Goal: Information Seeking & Learning: Learn about a topic

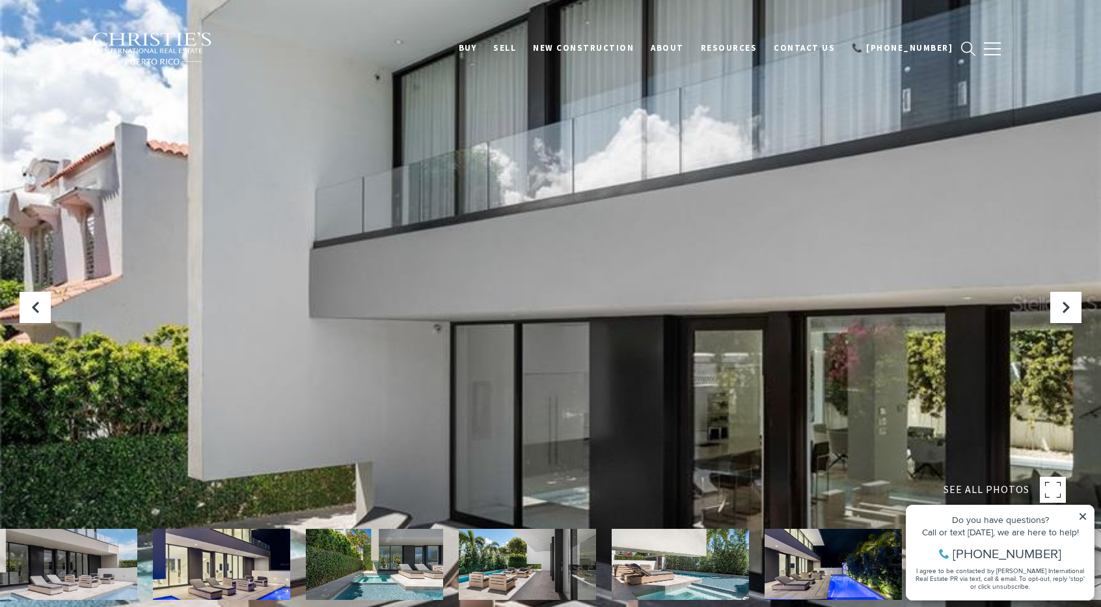
click at [552, 312] on div at bounding box center [550, 303] width 1101 height 607
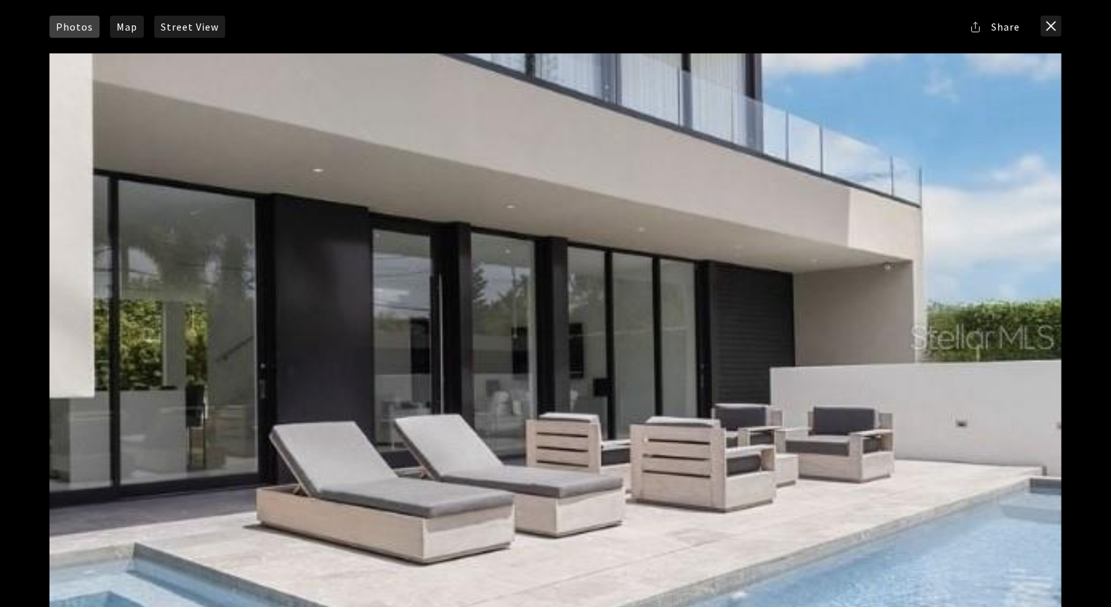
click at [1028, 320] on div at bounding box center [555, 336] width 1012 height 567
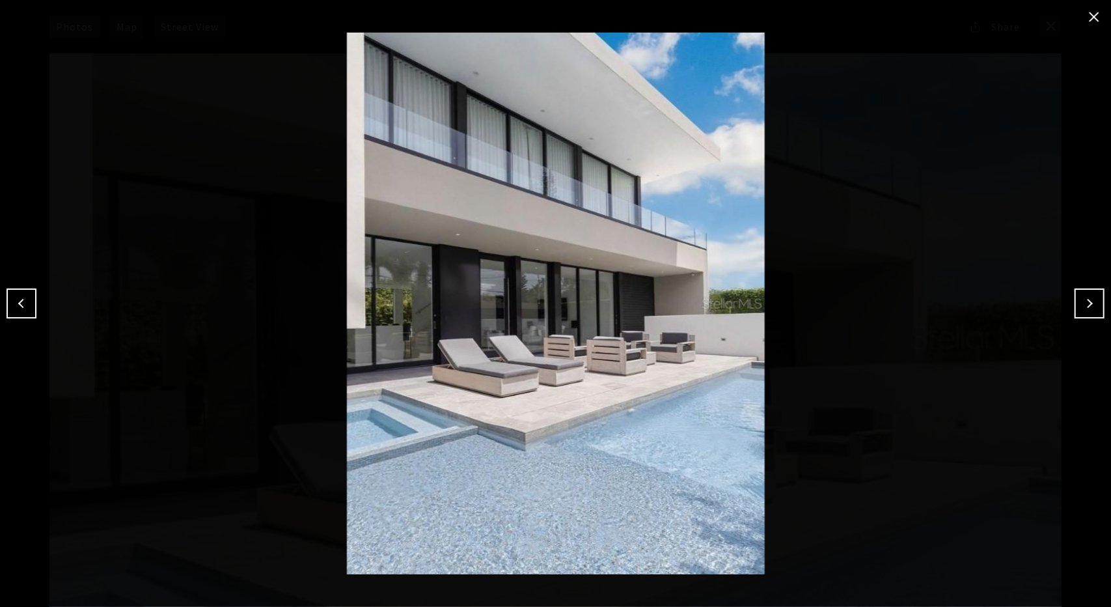
click at [1077, 302] on button "Next" at bounding box center [1090, 303] width 30 height 30
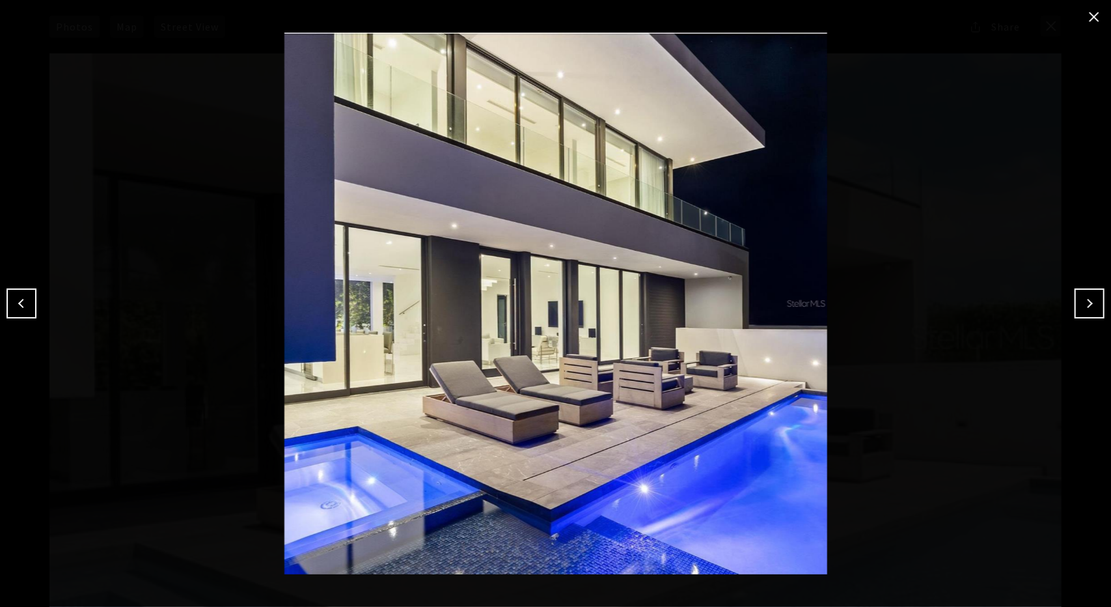
click at [1077, 302] on button "Next" at bounding box center [1090, 303] width 30 height 30
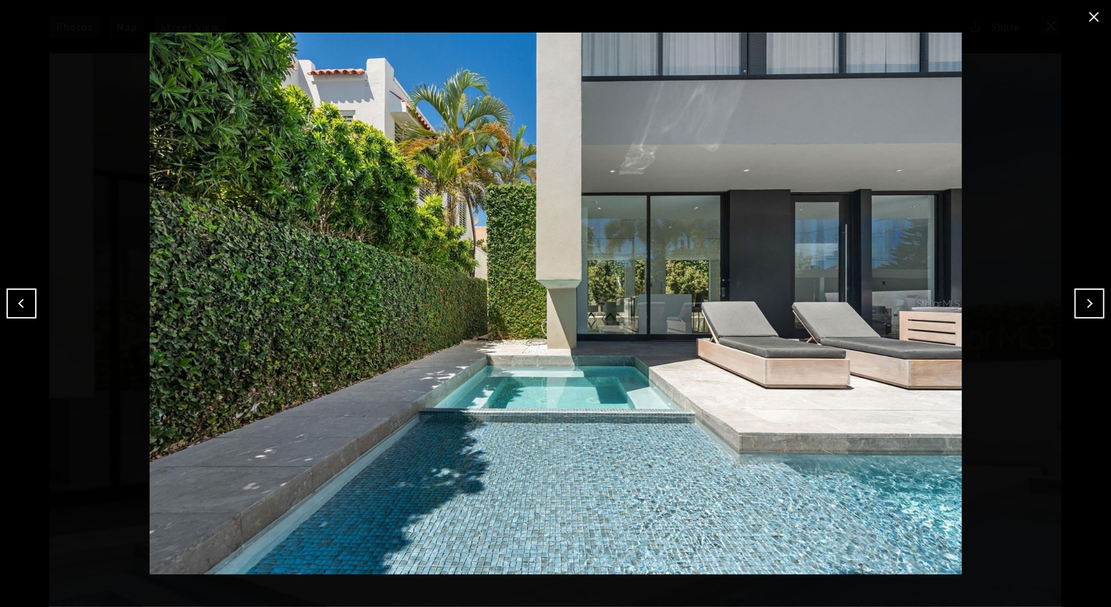
click at [1077, 302] on button "Next" at bounding box center [1090, 303] width 30 height 30
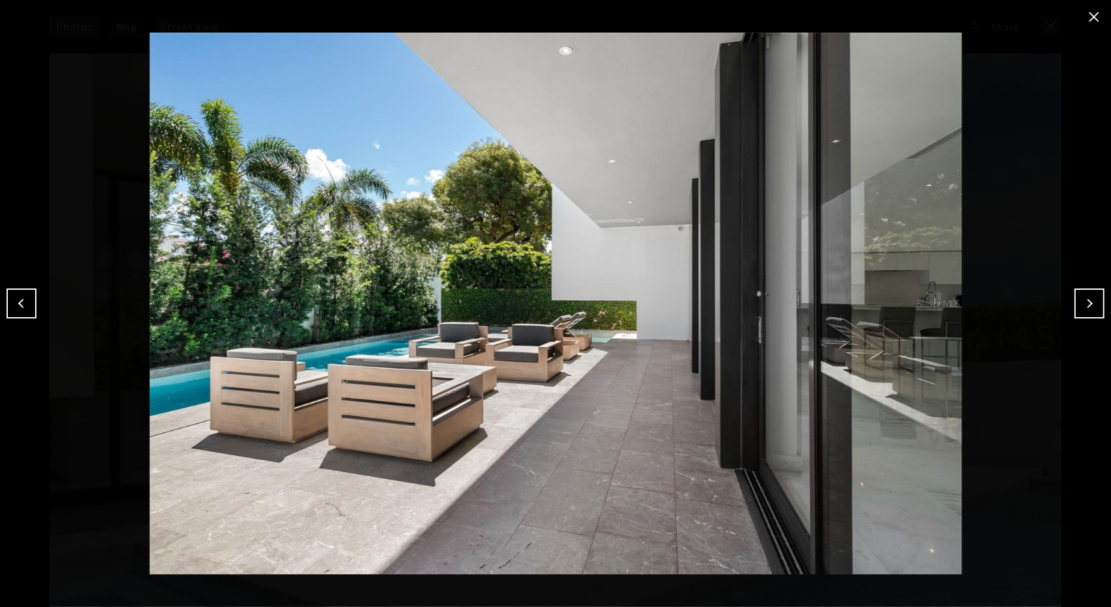
click at [1077, 302] on button "Next" at bounding box center [1090, 303] width 30 height 30
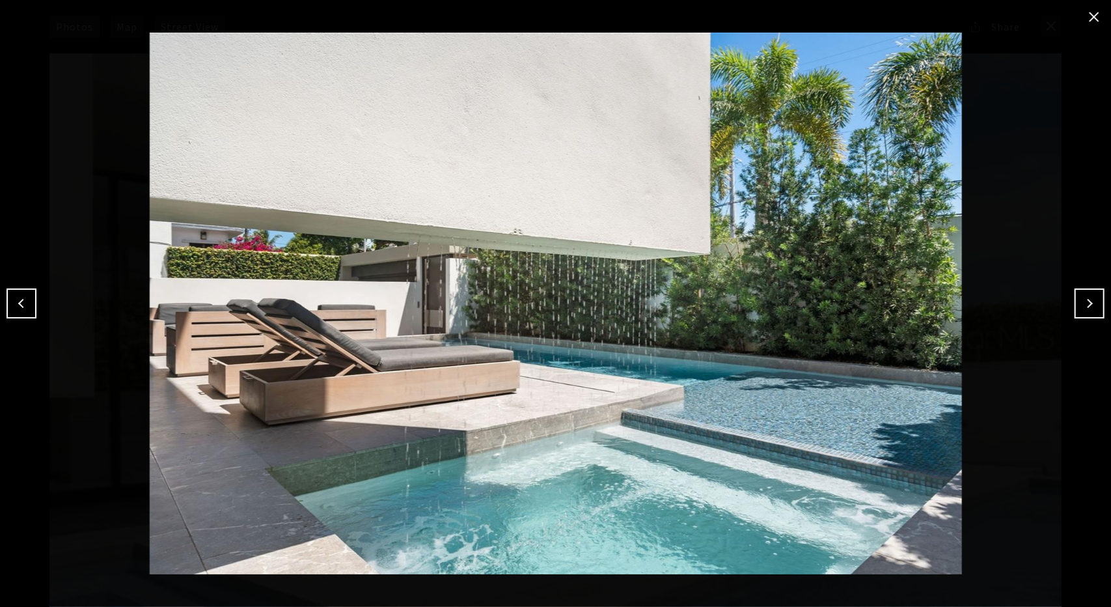
click at [1077, 302] on button "Next" at bounding box center [1090, 303] width 30 height 30
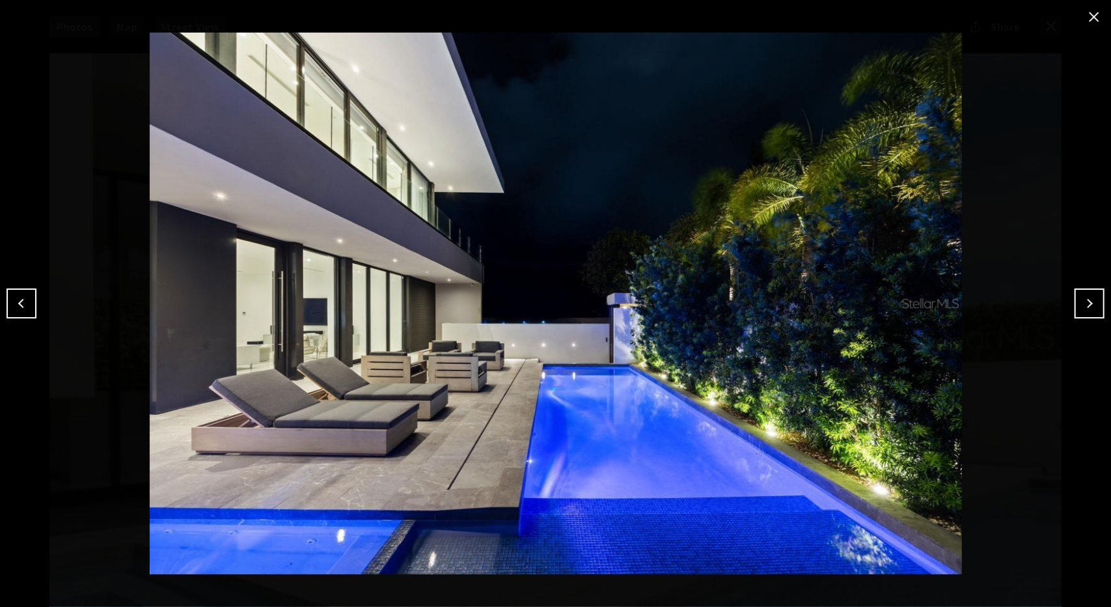
click at [1077, 302] on button "Next" at bounding box center [1090, 303] width 30 height 30
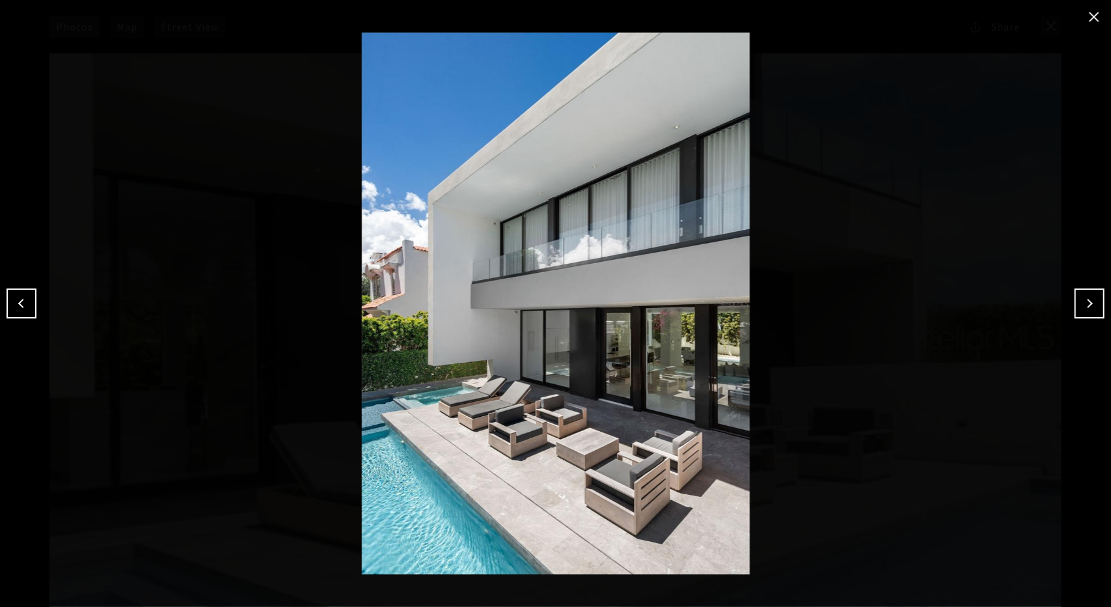
click at [1077, 302] on button "Next" at bounding box center [1090, 303] width 30 height 30
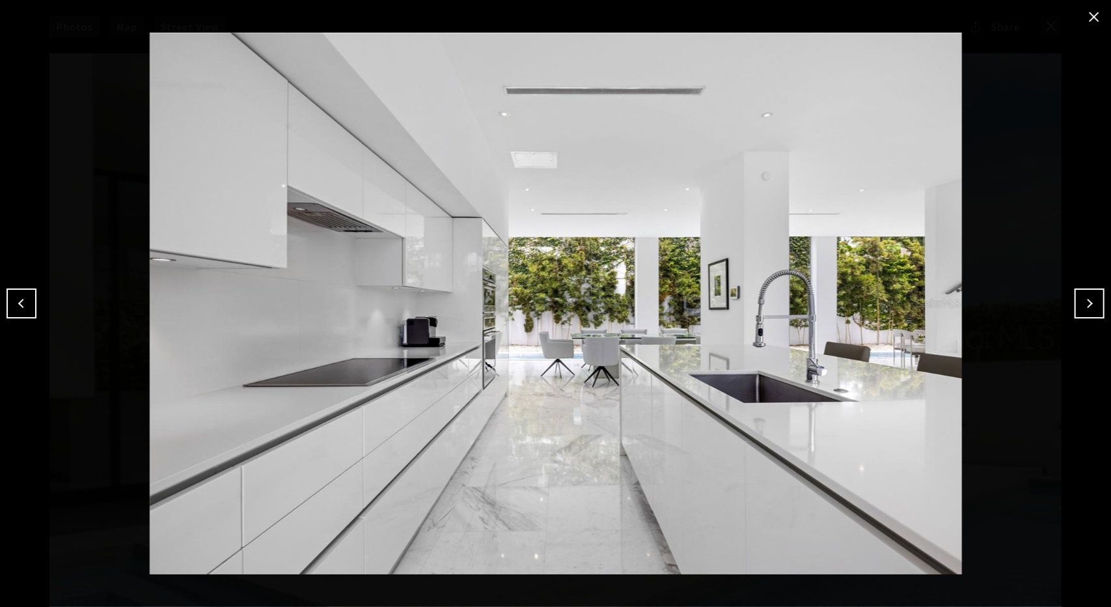
click at [1077, 302] on button "Next" at bounding box center [1090, 303] width 30 height 30
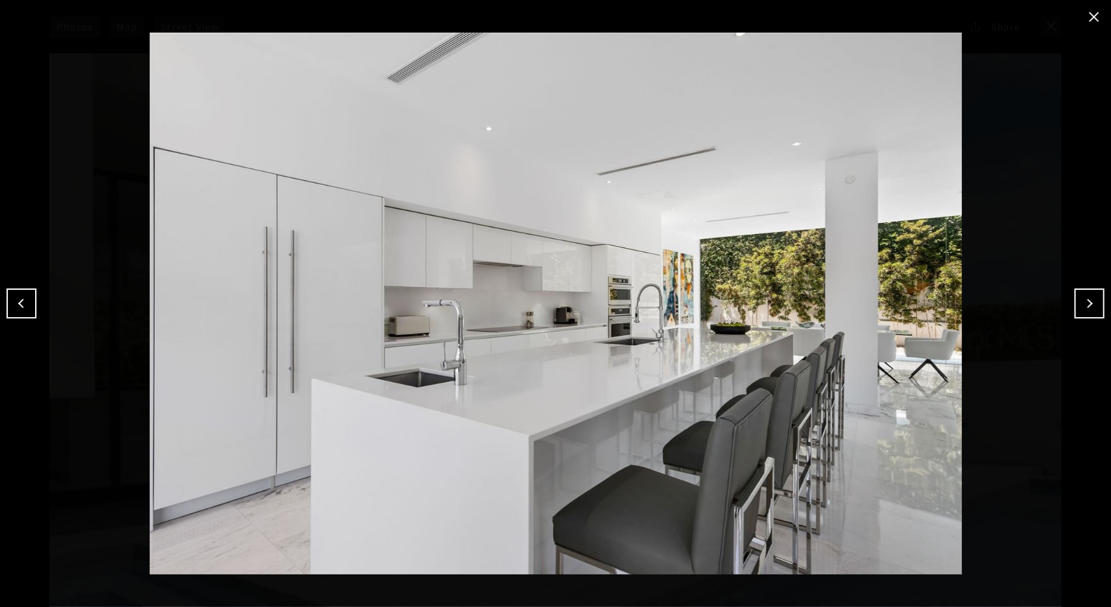
click at [1077, 302] on button "Next" at bounding box center [1090, 303] width 30 height 30
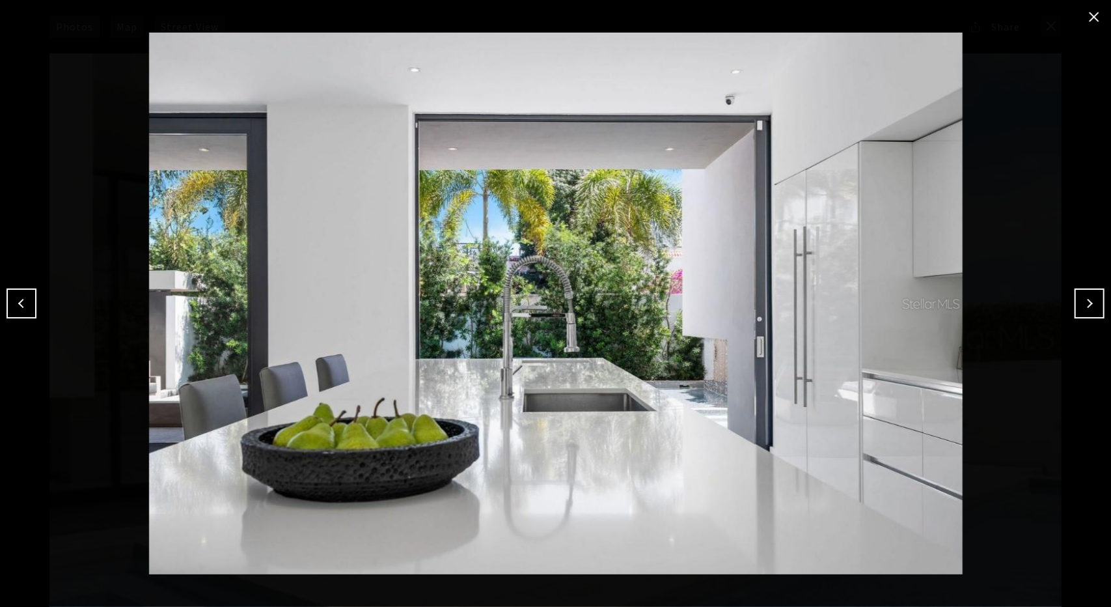
click at [1077, 302] on button "Next" at bounding box center [1090, 303] width 30 height 30
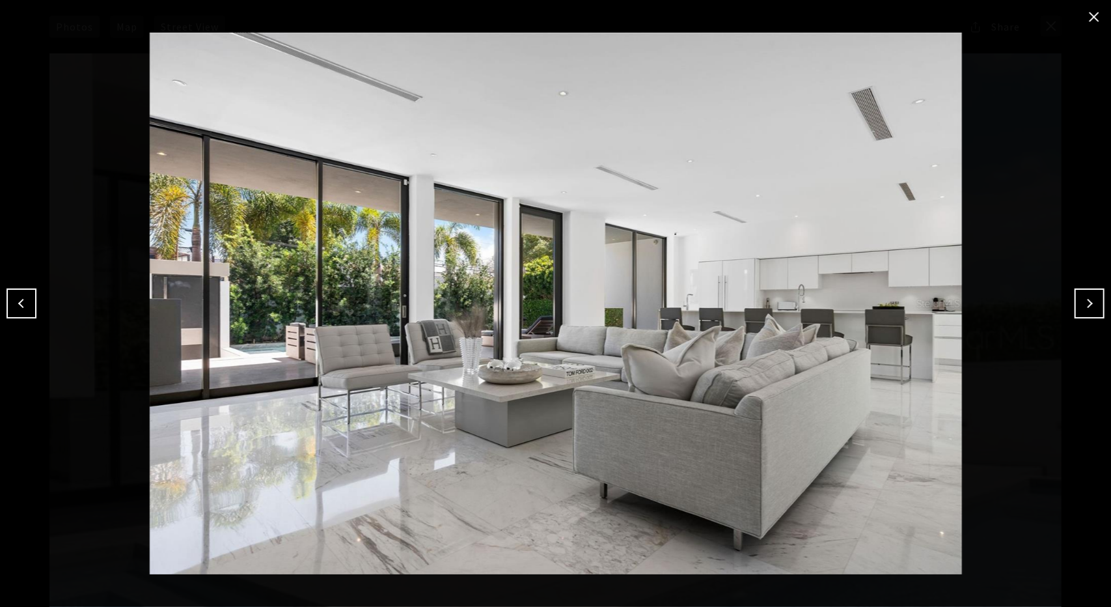
click at [1077, 303] on button "Next" at bounding box center [1090, 303] width 30 height 30
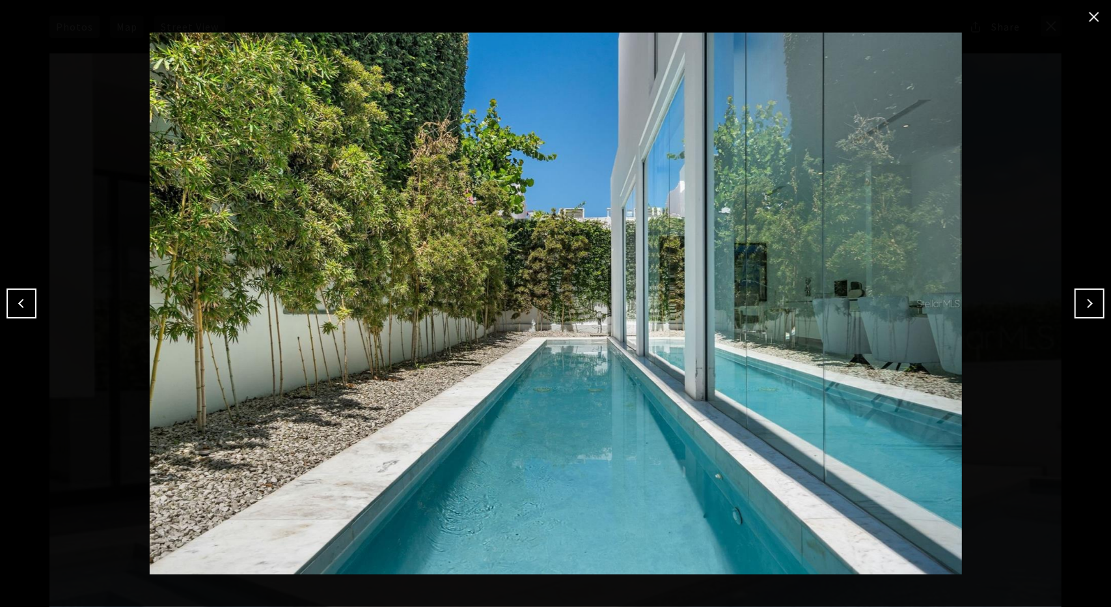
click at [1077, 303] on button "Next" at bounding box center [1090, 303] width 30 height 30
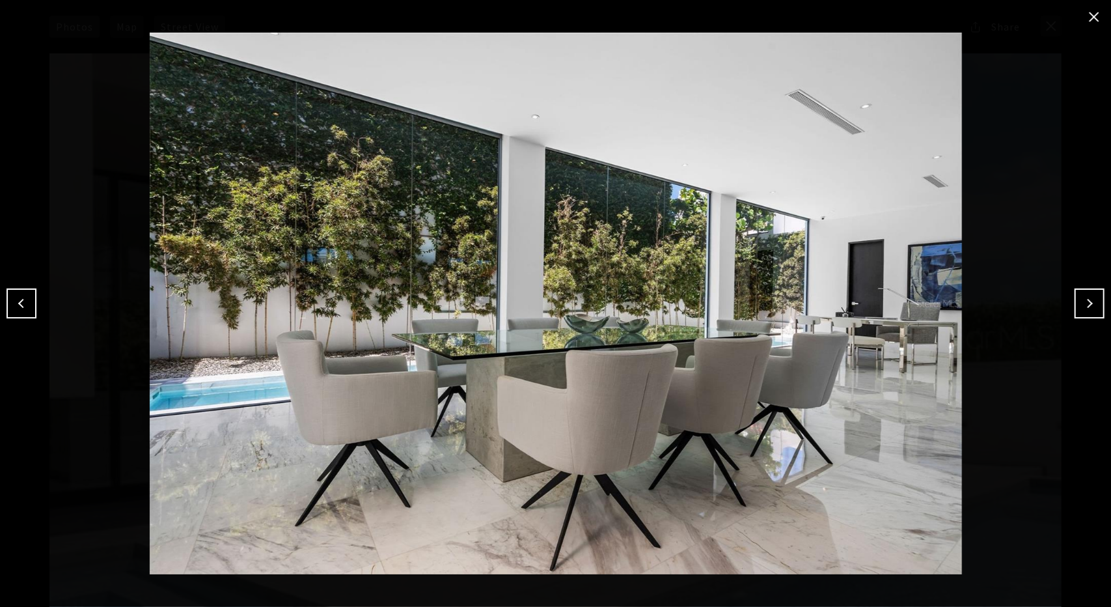
click at [1077, 303] on button "Next" at bounding box center [1090, 303] width 30 height 30
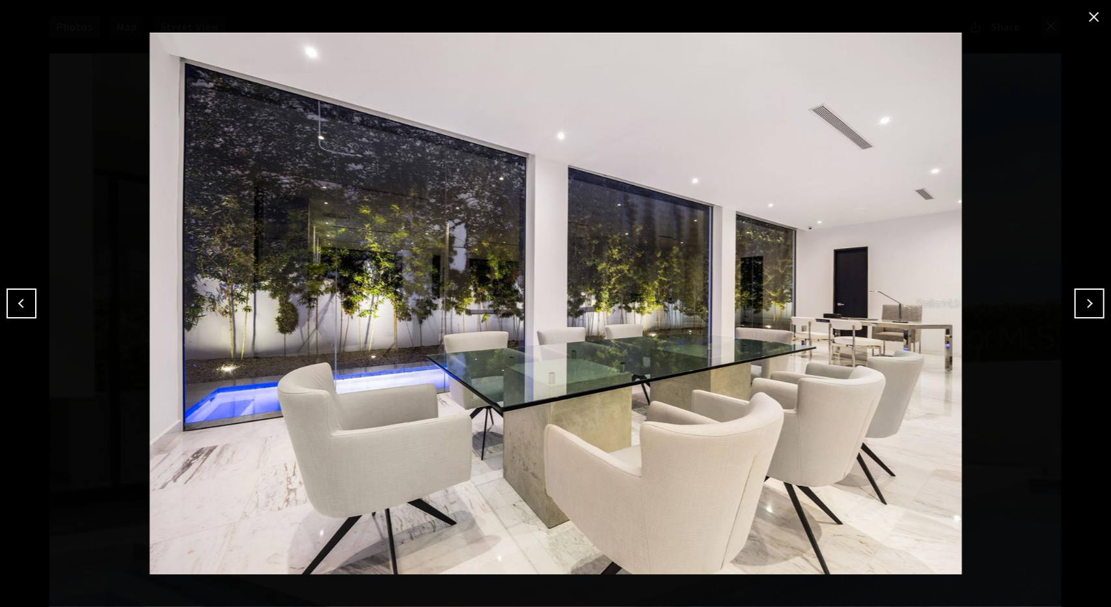
click at [1077, 303] on button "Next" at bounding box center [1090, 303] width 30 height 30
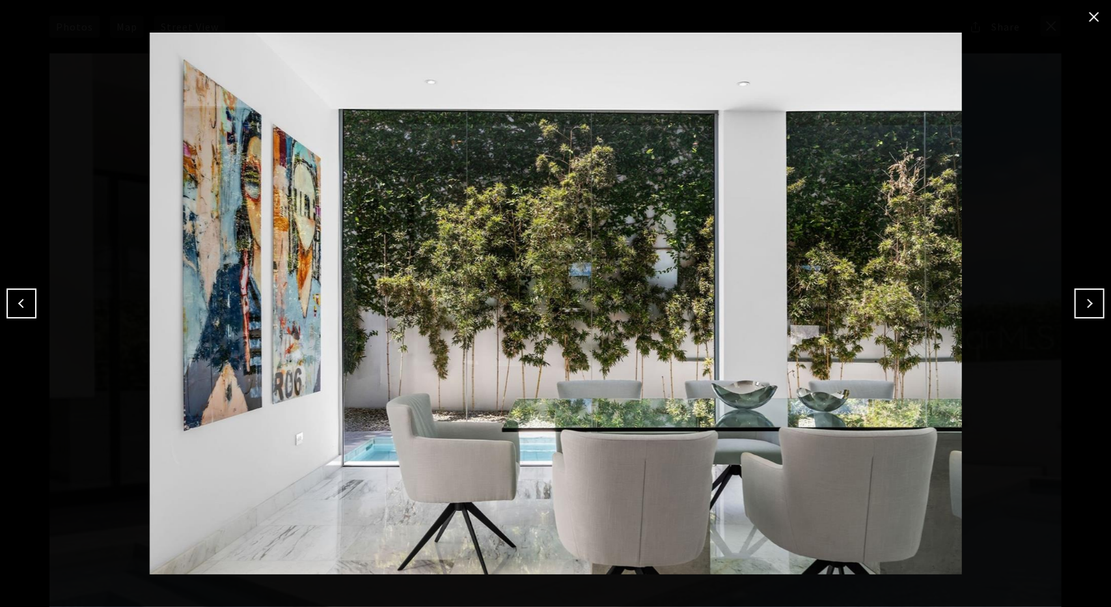
click at [1077, 303] on button "Next" at bounding box center [1090, 303] width 30 height 30
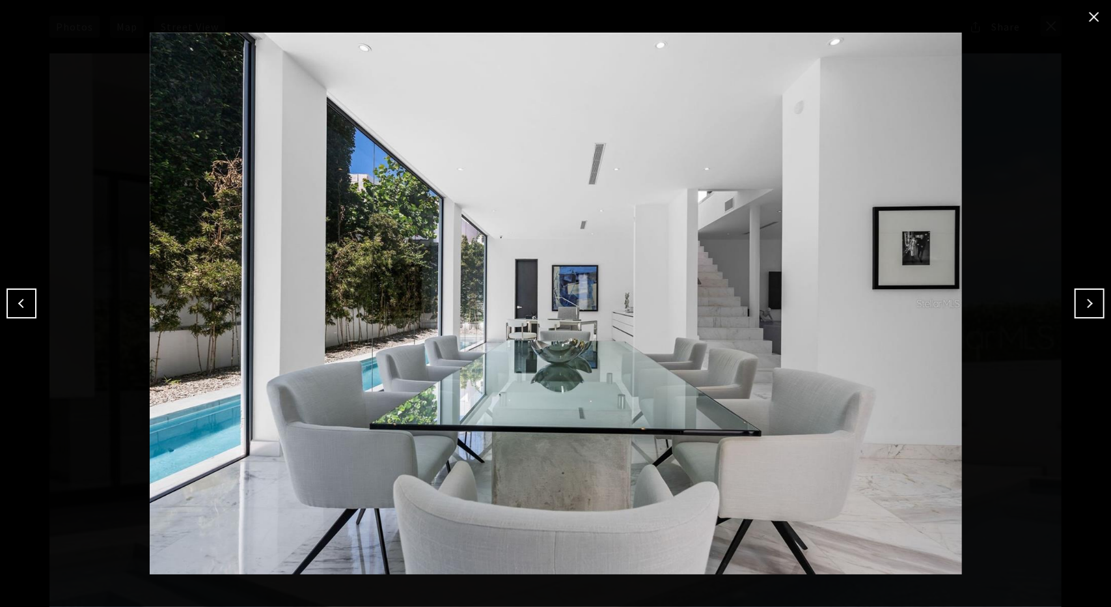
click at [1077, 303] on button "Next" at bounding box center [1090, 303] width 30 height 30
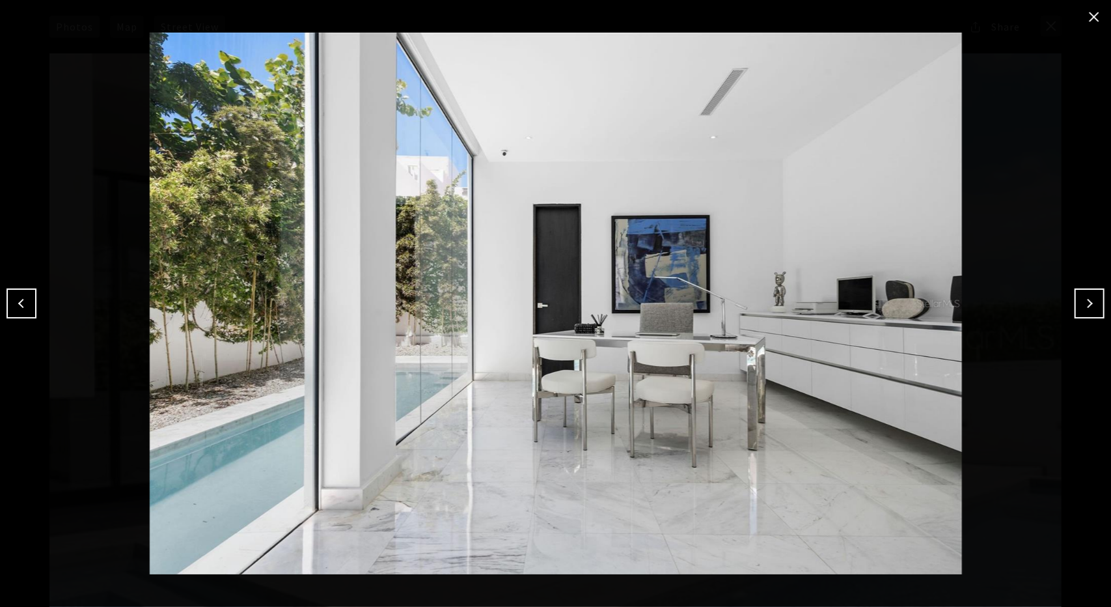
click at [1077, 303] on button "Next" at bounding box center [1090, 303] width 30 height 30
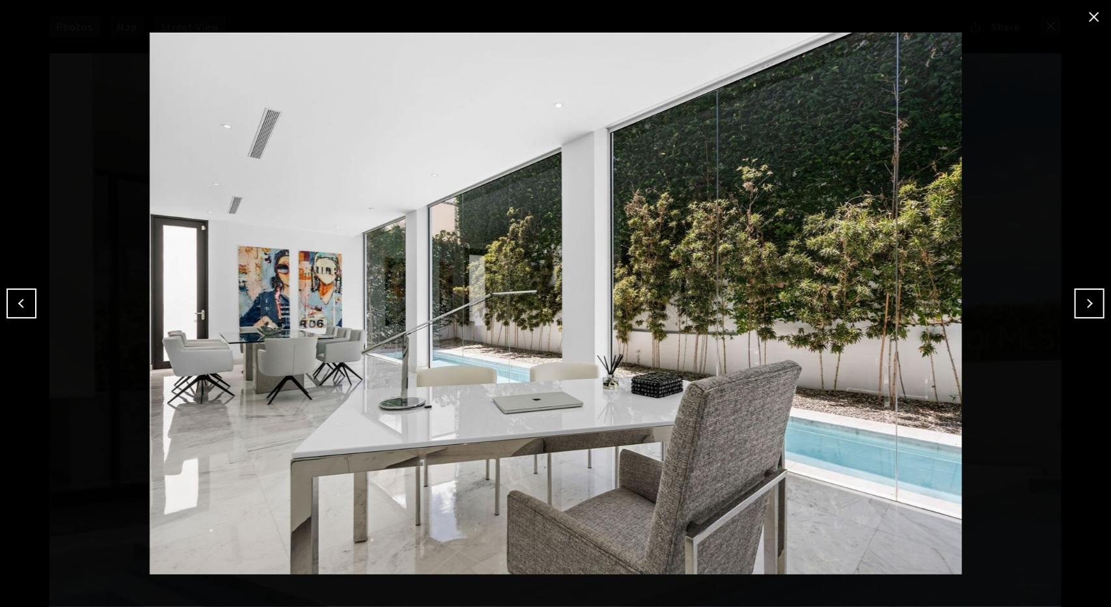
click at [1077, 303] on button "Next" at bounding box center [1090, 303] width 30 height 30
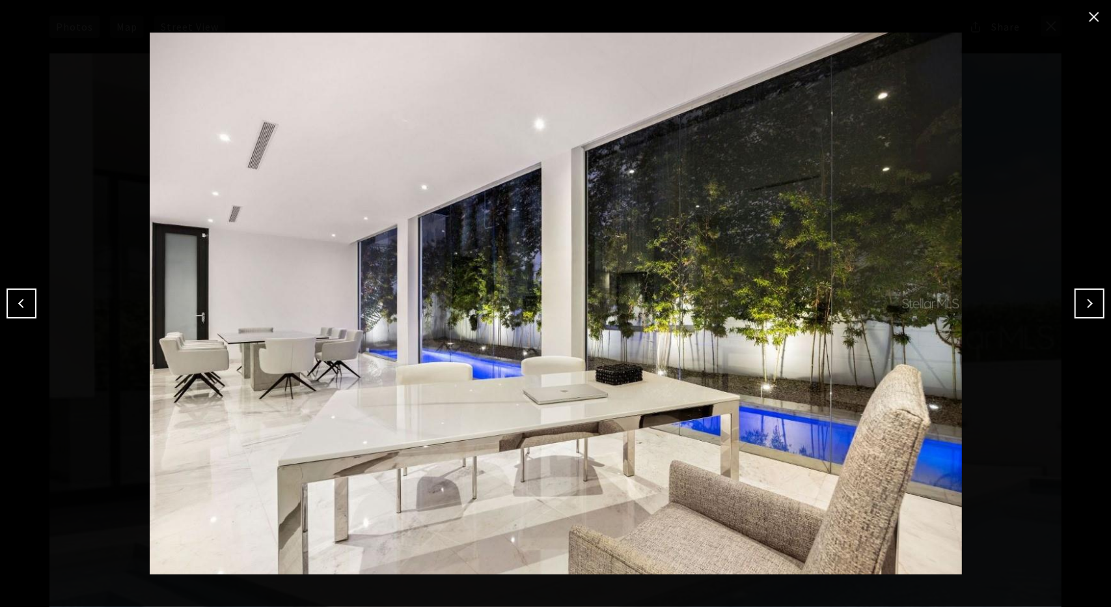
click at [1077, 303] on button "Next" at bounding box center [1090, 303] width 30 height 30
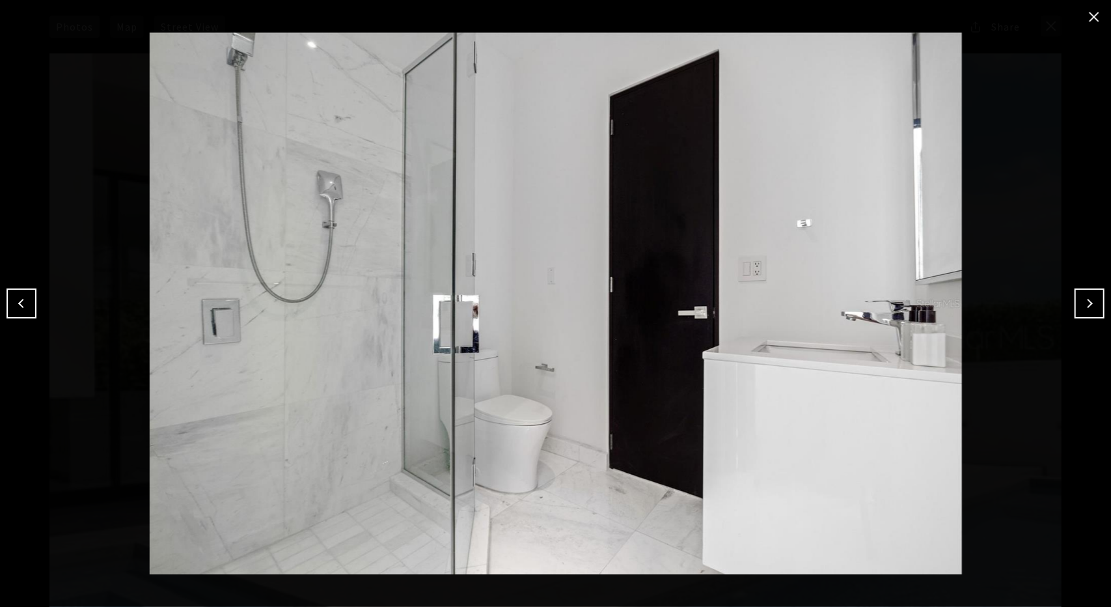
click at [1077, 303] on button "Next" at bounding box center [1090, 303] width 30 height 30
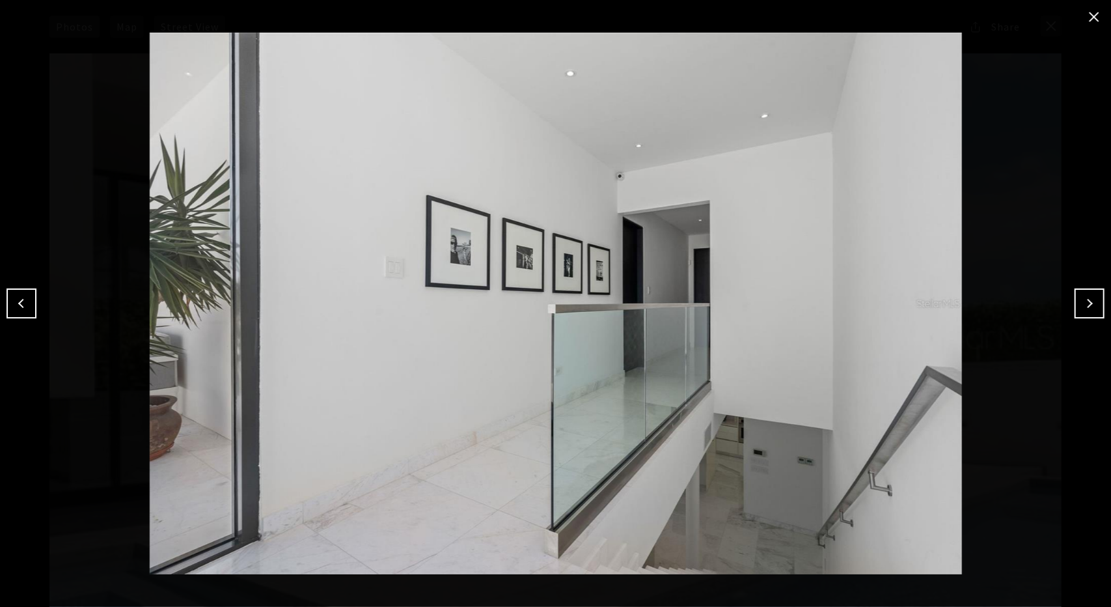
click at [1077, 303] on button "Next" at bounding box center [1090, 303] width 30 height 30
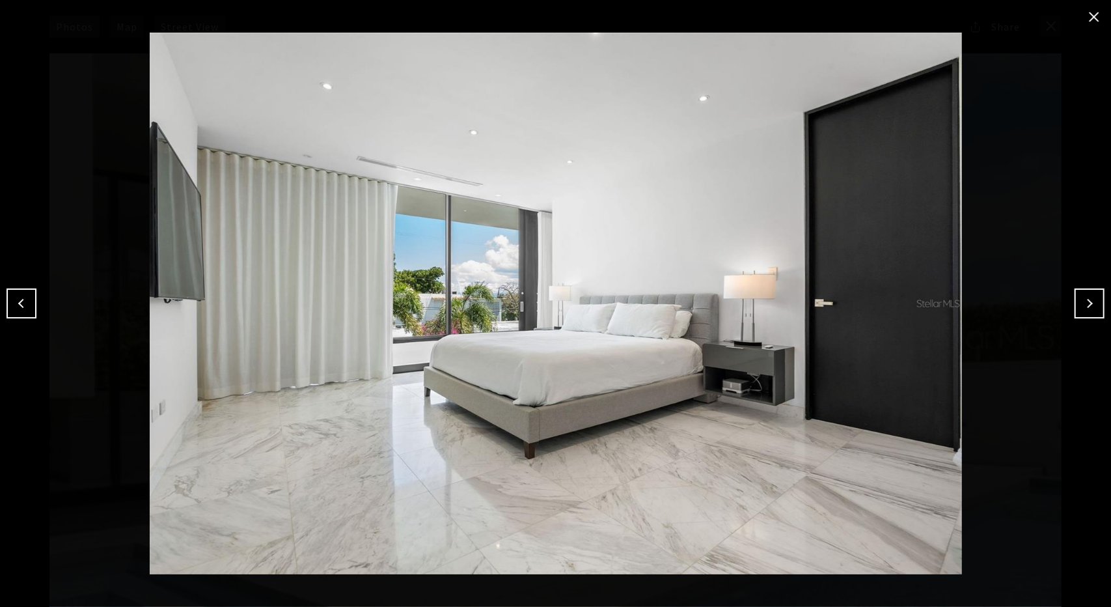
click at [1077, 303] on button "Next" at bounding box center [1090, 303] width 30 height 30
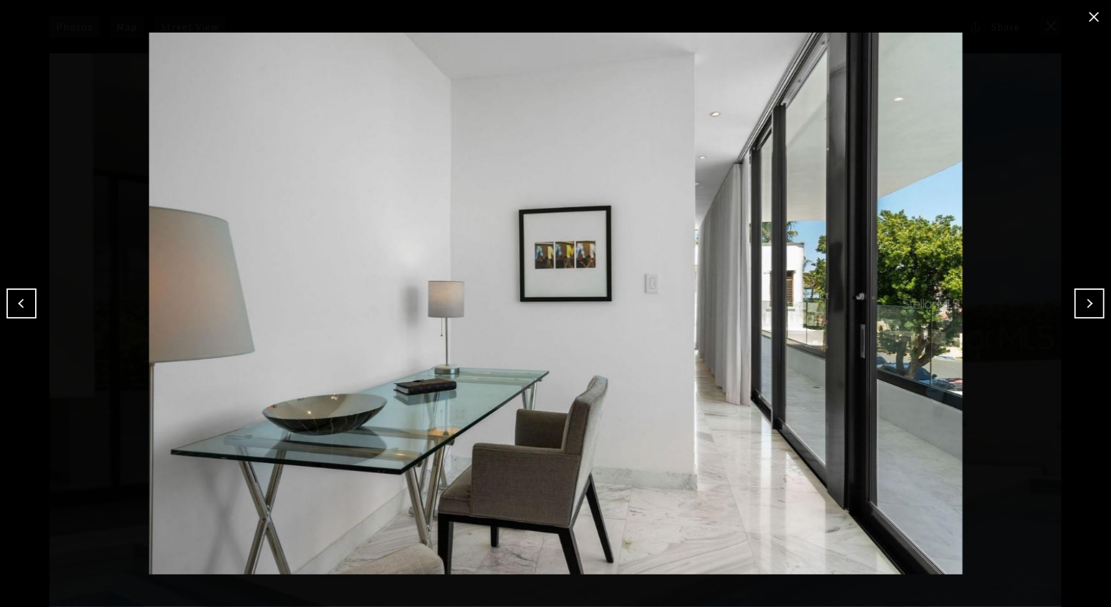
click at [1077, 303] on button "Next" at bounding box center [1090, 303] width 30 height 30
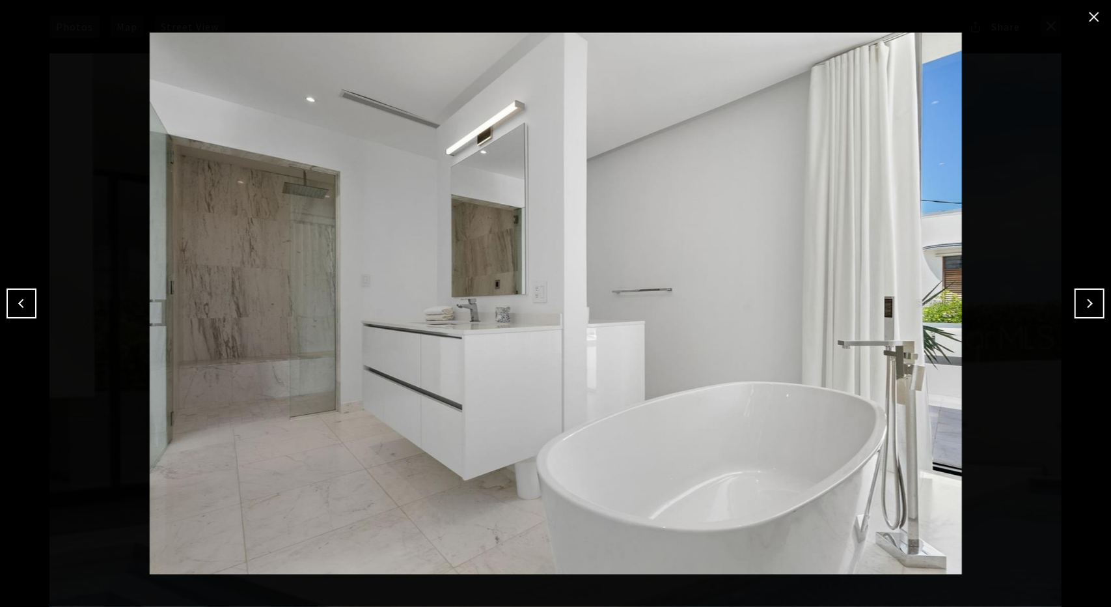
click at [1077, 303] on button "Next" at bounding box center [1090, 303] width 30 height 30
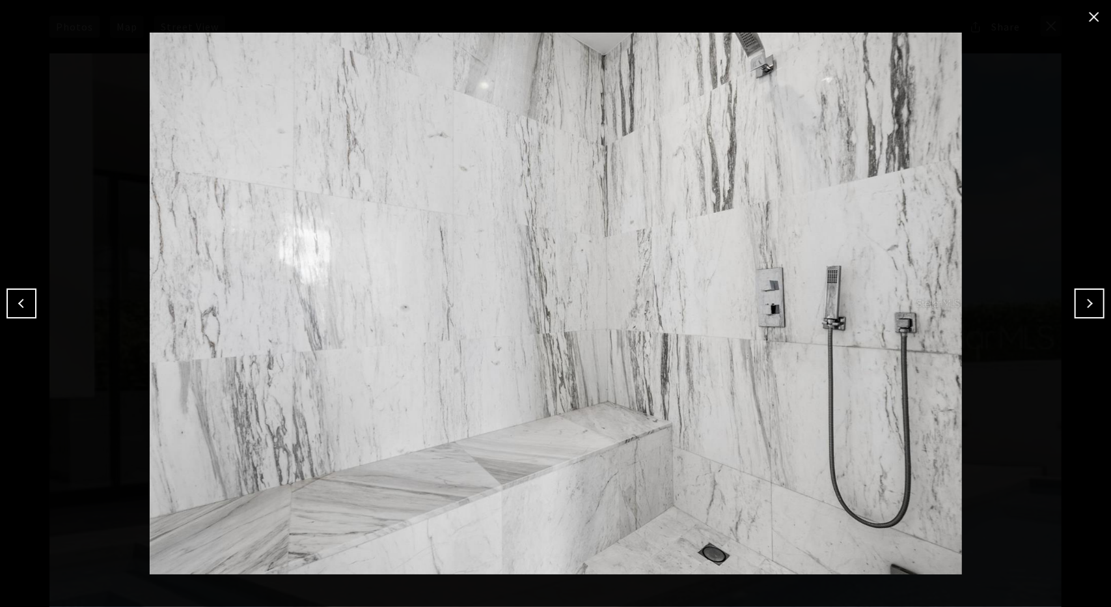
click at [1077, 303] on button "Next" at bounding box center [1090, 303] width 30 height 30
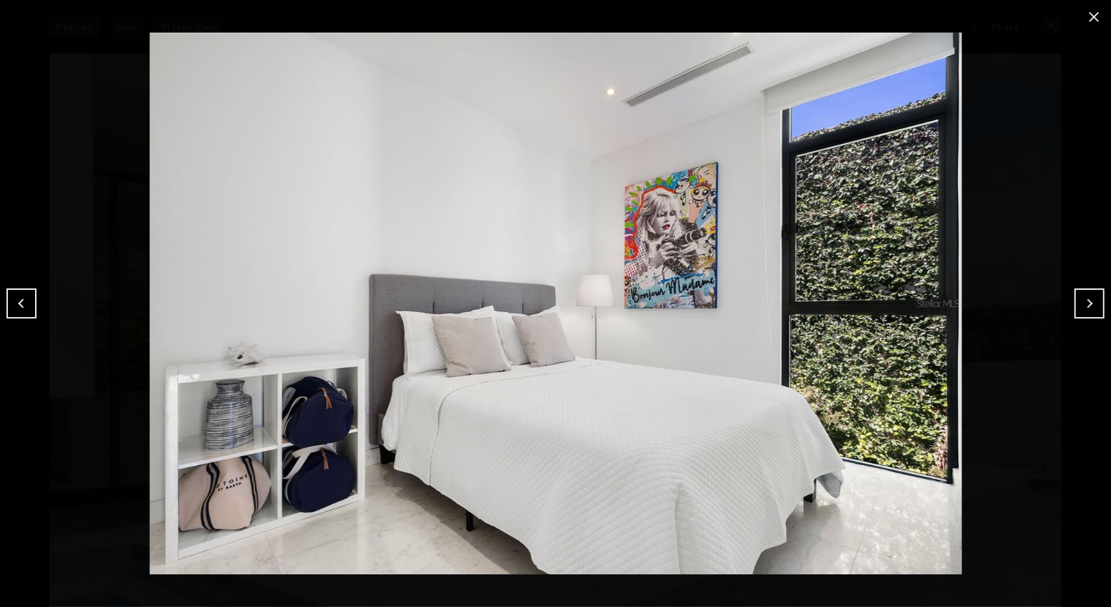
click at [1077, 303] on button "Next" at bounding box center [1090, 303] width 30 height 30
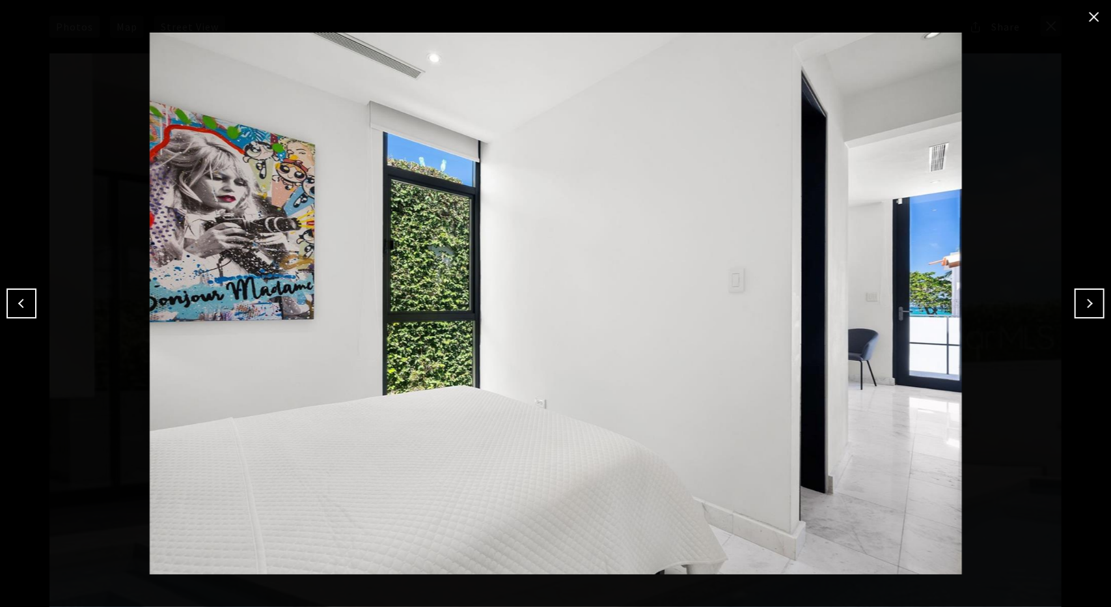
click at [1077, 303] on button "Next" at bounding box center [1090, 303] width 30 height 30
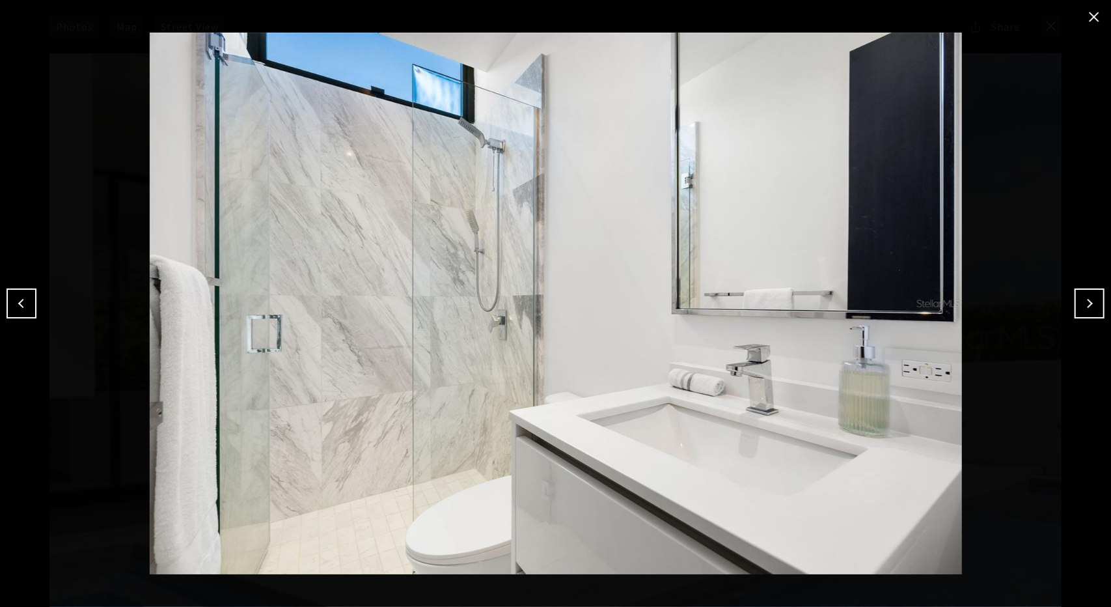
click at [1077, 303] on button "Next" at bounding box center [1090, 303] width 30 height 30
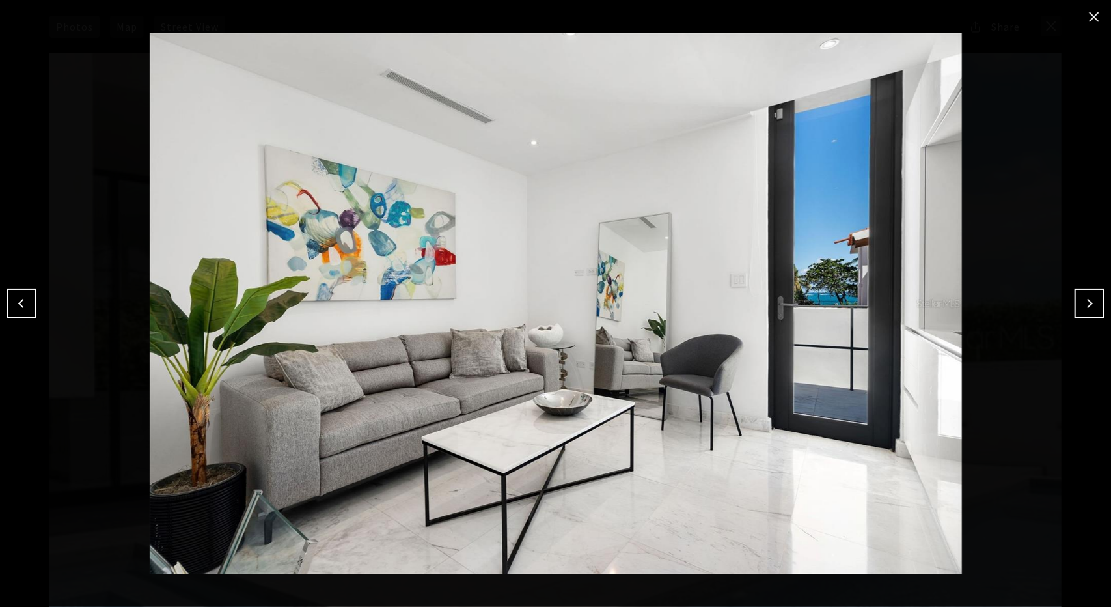
click at [1077, 303] on button "Next" at bounding box center [1090, 303] width 30 height 30
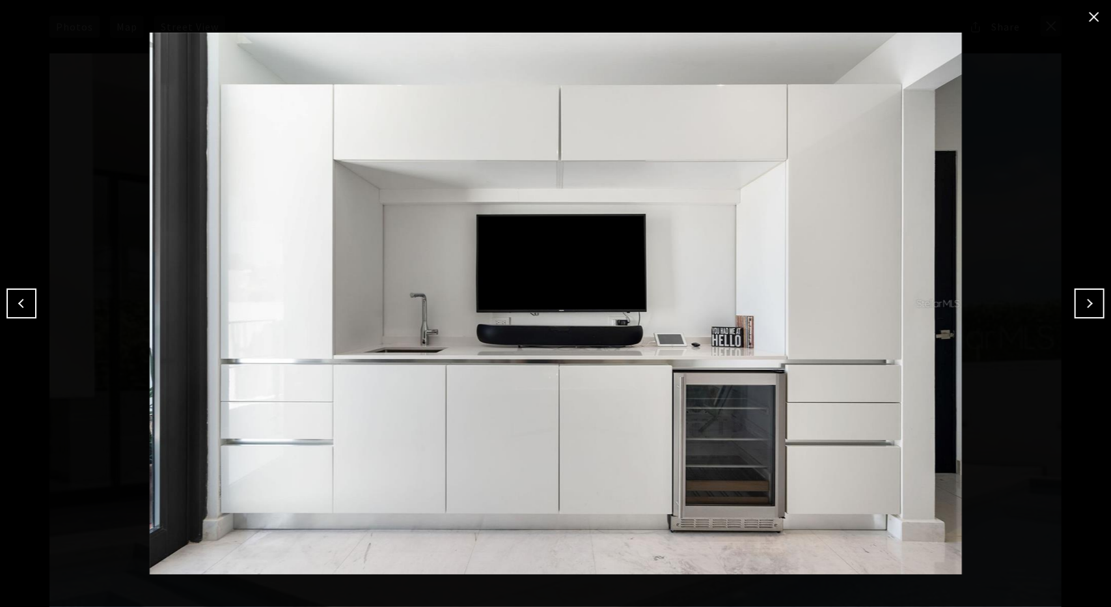
click at [1077, 303] on button "Next" at bounding box center [1090, 303] width 30 height 30
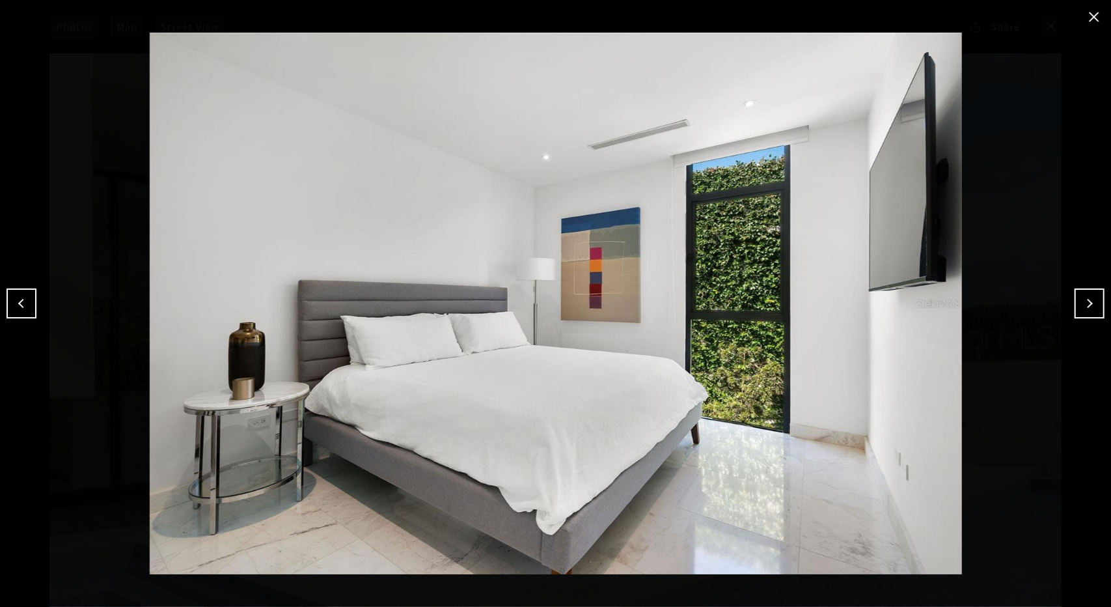
click at [1077, 303] on button "Next" at bounding box center [1090, 303] width 30 height 30
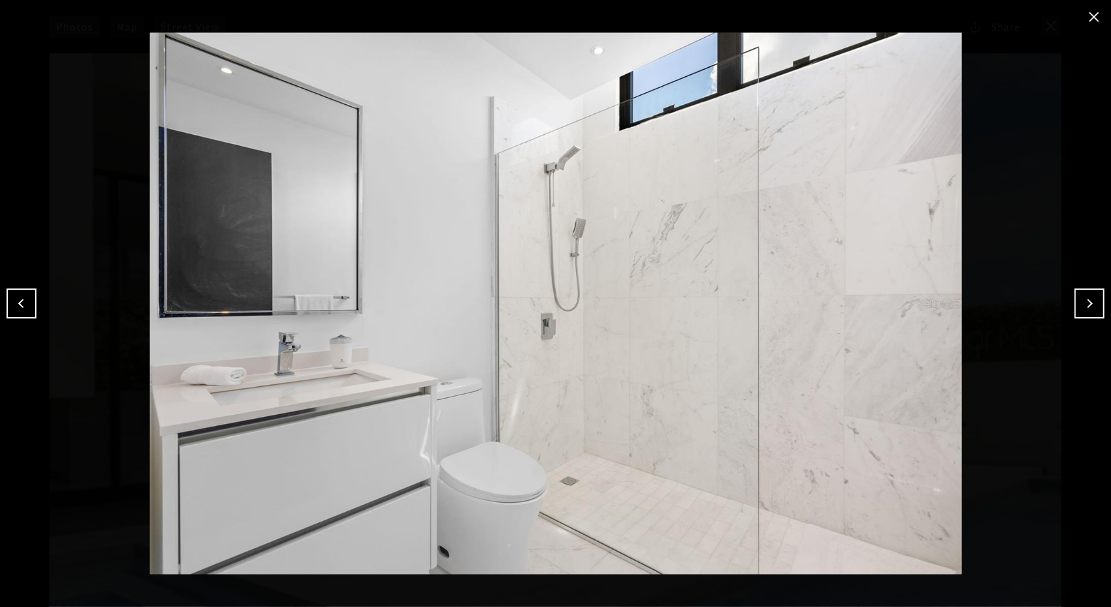
click at [1077, 303] on button "Next" at bounding box center [1090, 303] width 30 height 30
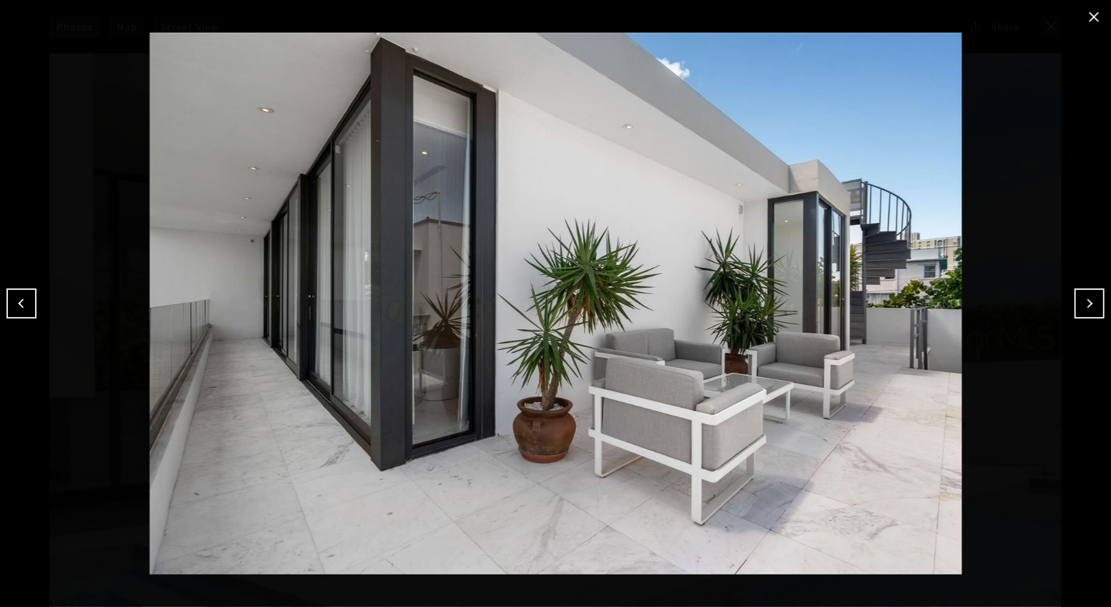
click at [1077, 303] on button "Next" at bounding box center [1090, 303] width 30 height 30
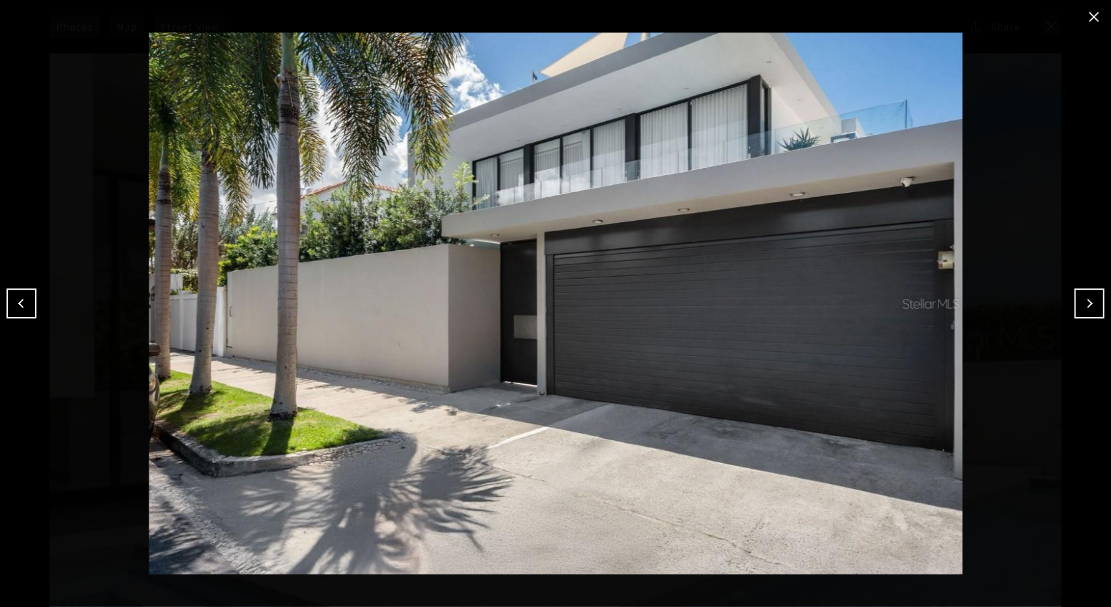
click at [7, 300] on button "Previous" at bounding box center [22, 303] width 30 height 30
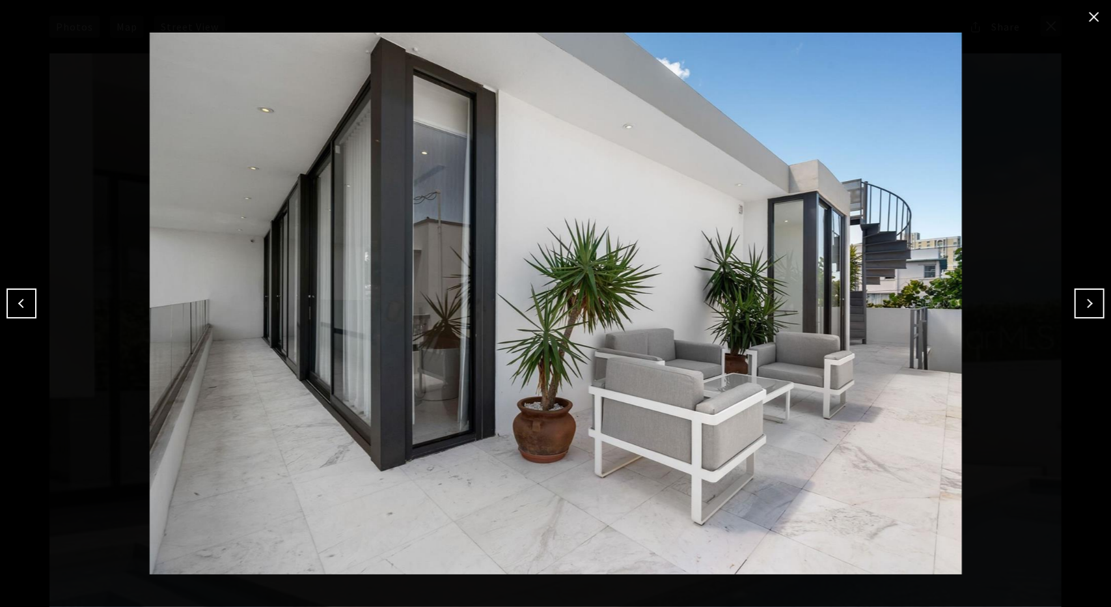
click at [1094, 307] on button "Next" at bounding box center [1090, 303] width 30 height 30
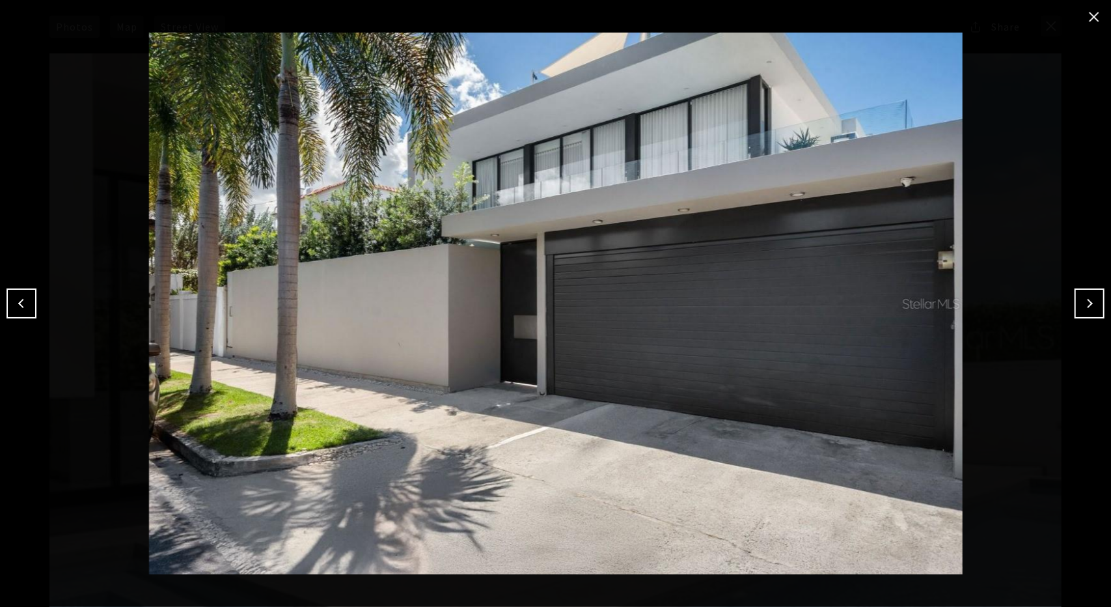
click at [1094, 307] on button "Next" at bounding box center [1090, 303] width 30 height 30
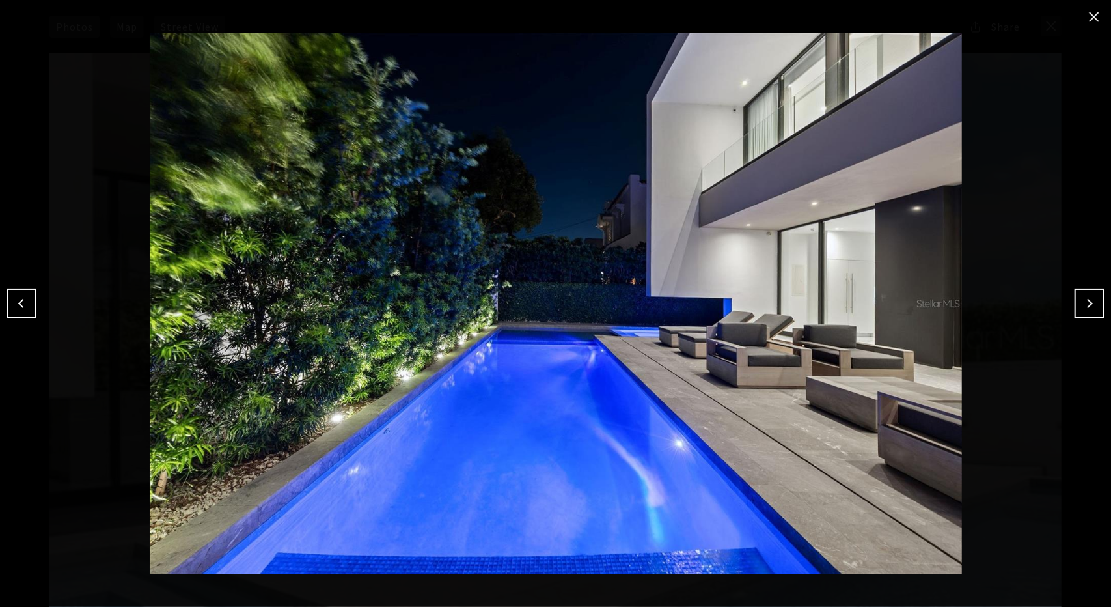
click at [1094, 307] on button "Next" at bounding box center [1090, 303] width 30 height 30
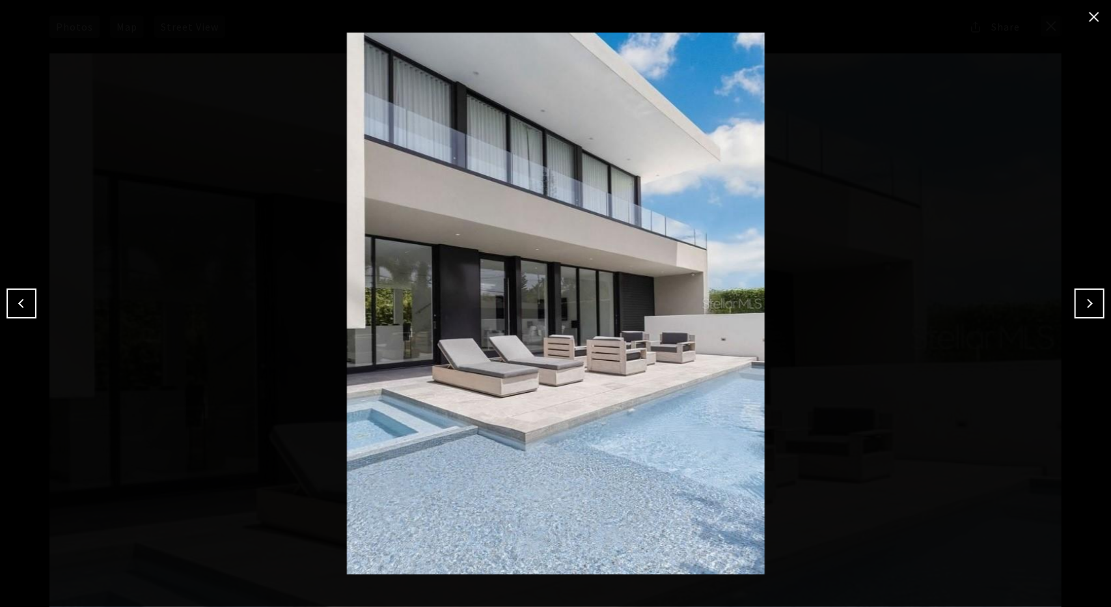
click at [1092, 19] on button "close modal" at bounding box center [1094, 17] width 21 height 21
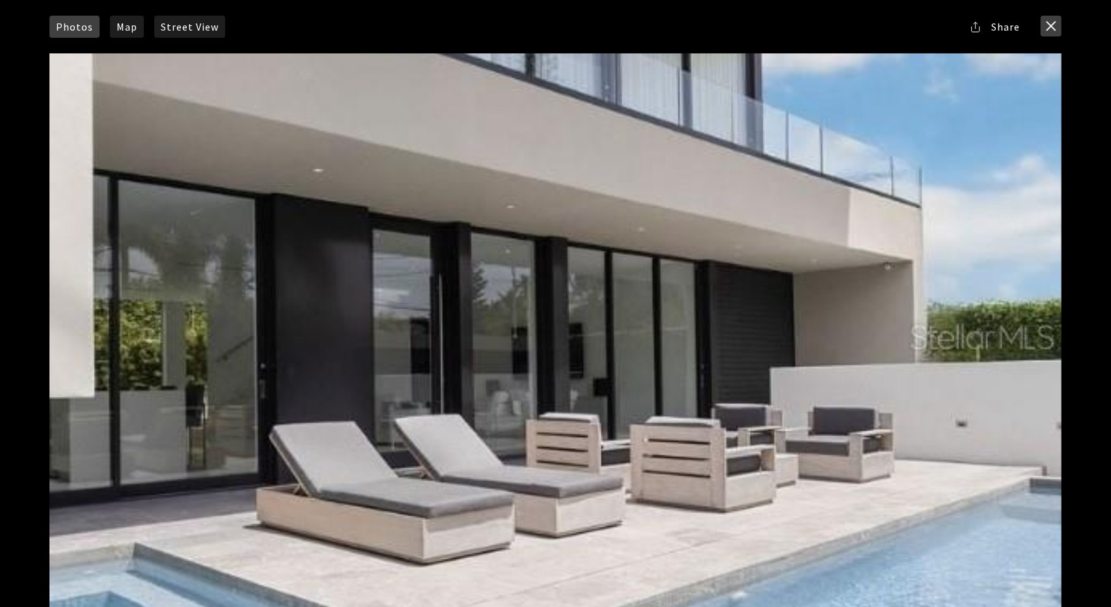
click at [1047, 29] on button "close modal" at bounding box center [1051, 26] width 21 height 21
